Goal: Check status: Check status

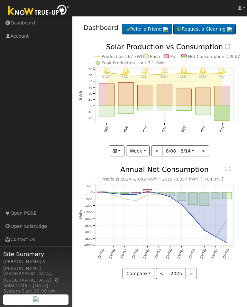
click at [122, 156] on button "button" at bounding box center [117, 150] width 16 height 11
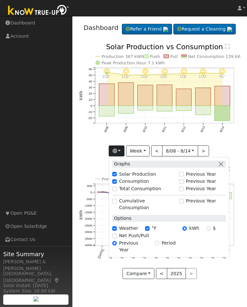
click at [130, 192] on label "Total Consumption" at bounding box center [140, 188] width 42 height 7
click at [117, 191] on input "Total Consumption" at bounding box center [114, 188] width 4 height 4
checkbox input "true"
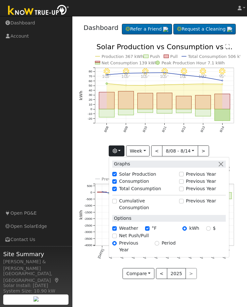
click at [124, 156] on button "button" at bounding box center [117, 150] width 16 height 11
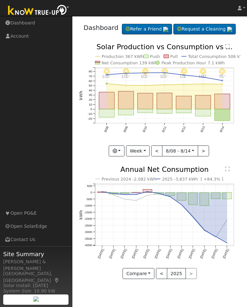
click at [144, 156] on button "Week" at bounding box center [137, 150] width 23 height 11
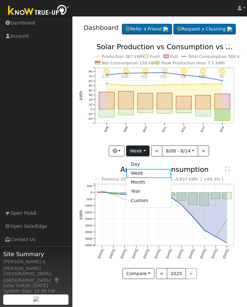
click at [145, 187] on link "Month" at bounding box center [148, 182] width 45 height 9
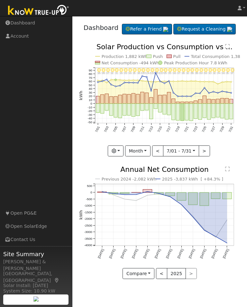
click at [204, 156] on button ">" at bounding box center [204, 150] width 11 height 11
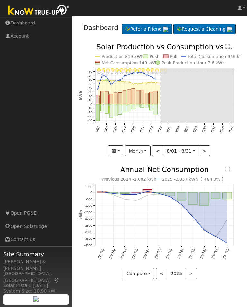
click at [161, 156] on button "<" at bounding box center [157, 150] width 11 height 11
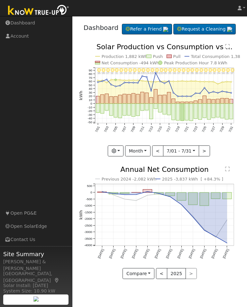
click at [161, 156] on button "<" at bounding box center [157, 150] width 11 height 11
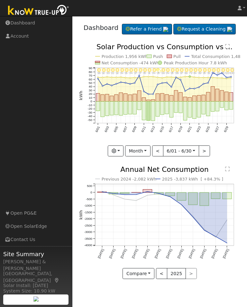
click at [204, 156] on button ">" at bounding box center [204, 150] width 11 height 11
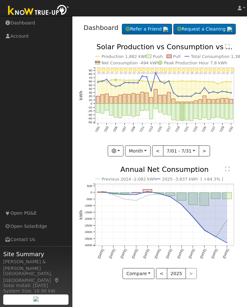
click at [205, 156] on button ">" at bounding box center [204, 150] width 11 height 11
type input "[DATE]"
